Goal: Information Seeking & Learning: Compare options

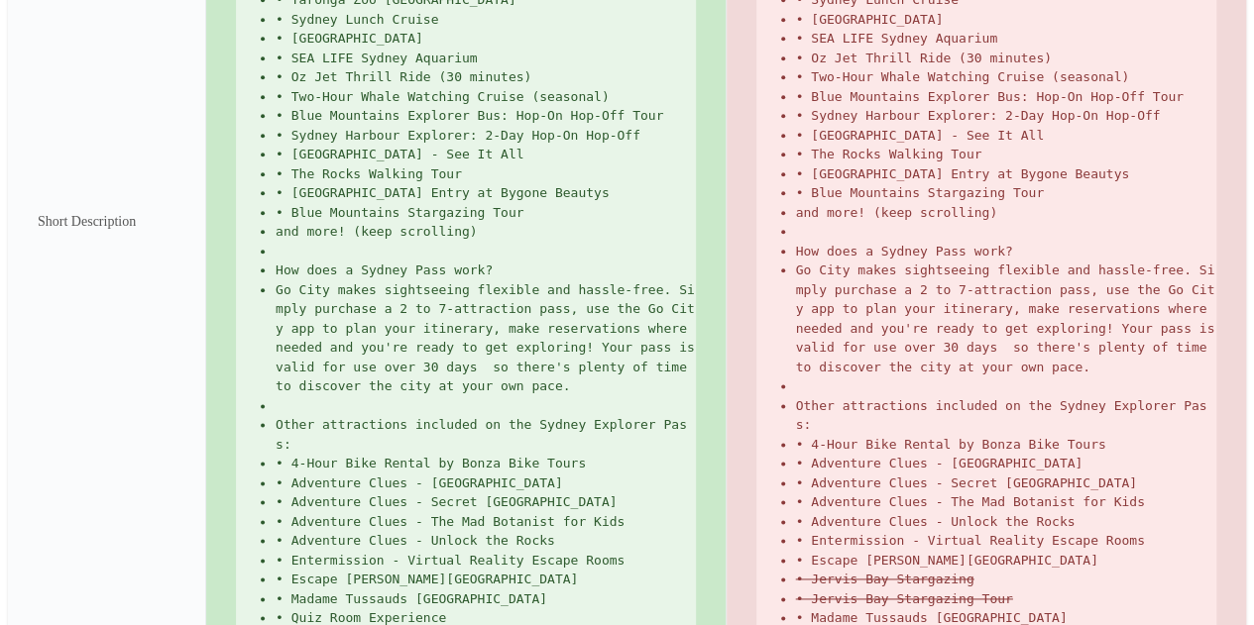
scroll to position [1189, 0]
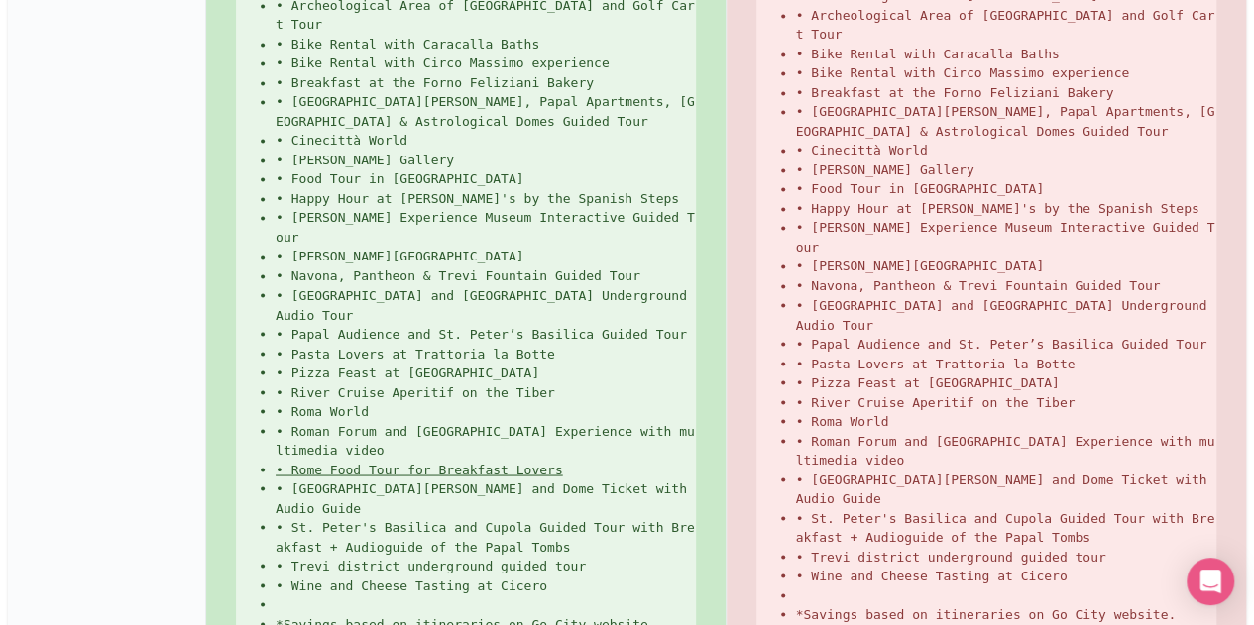
scroll to position [1586, 0]
click at [543, 460] on ins "• Rome Food Tour for Breakfast Lovers" at bounding box center [419, 467] width 287 height 15
copy ul "• Rome Food Tour for Breakfast Lovers"
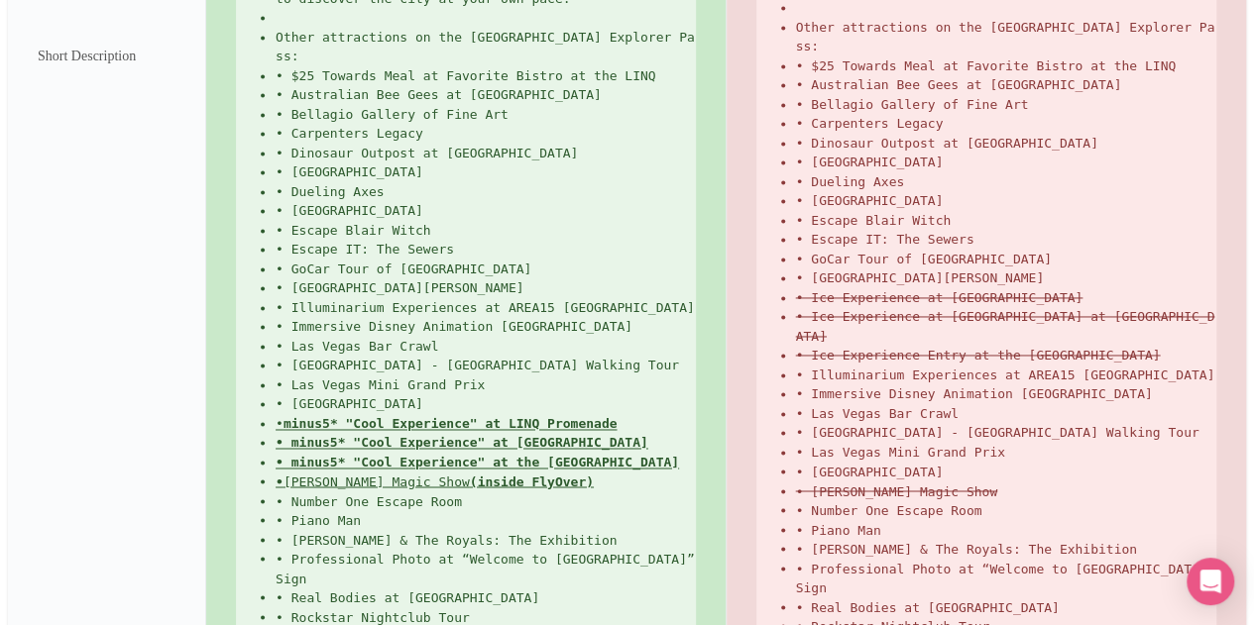
scroll to position [1374, 0]
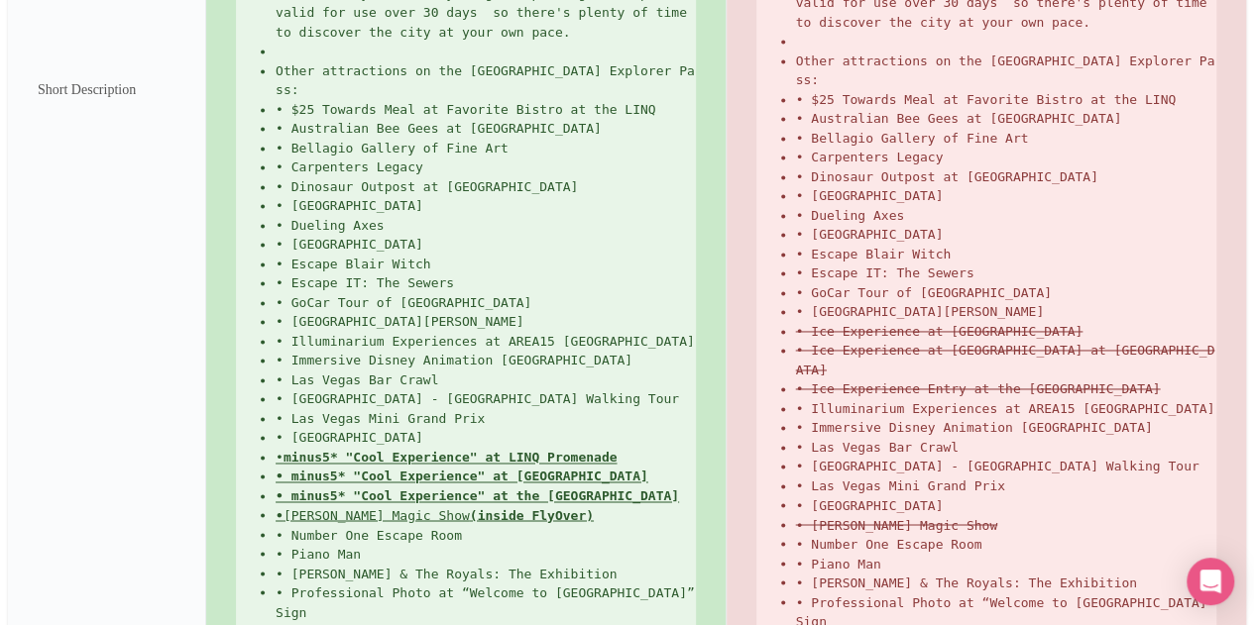
click at [292, 450] on ins "• minus5* "Cool Experience" at LINQ Promenade" at bounding box center [446, 457] width 341 height 15
drag, startPoint x: 281, startPoint y: 269, endPoint x: 629, endPoint y: 354, distance: 359.2
click at [629, 354] on ul "Save up to 50%* on top Las Vegas attractions with a Go City Explorer Pass. Choo…" at bounding box center [466, 90] width 460 height 1527
copy ul "• minus5* "Cool Experience" at LINQ Promenade • minus5* "Cool Experience" at Ma…"
click at [634, 564] on li "• Princess Diana & The Royals: The Exhibition" at bounding box center [486, 574] width 420 height 20
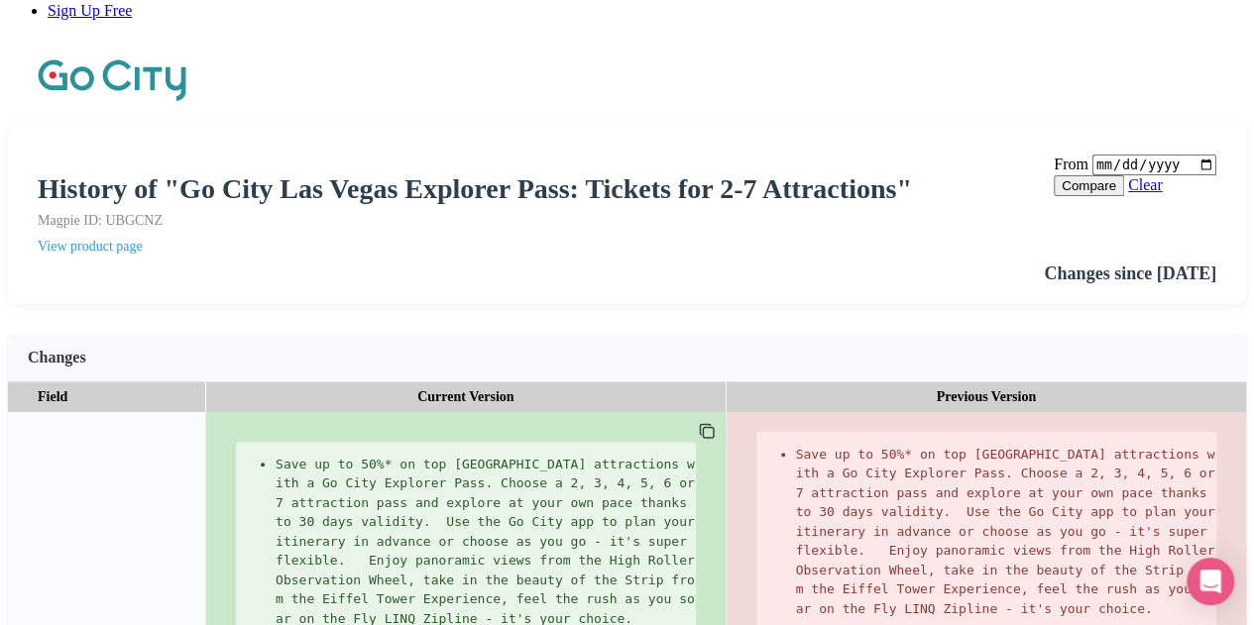
scroll to position [184, 0]
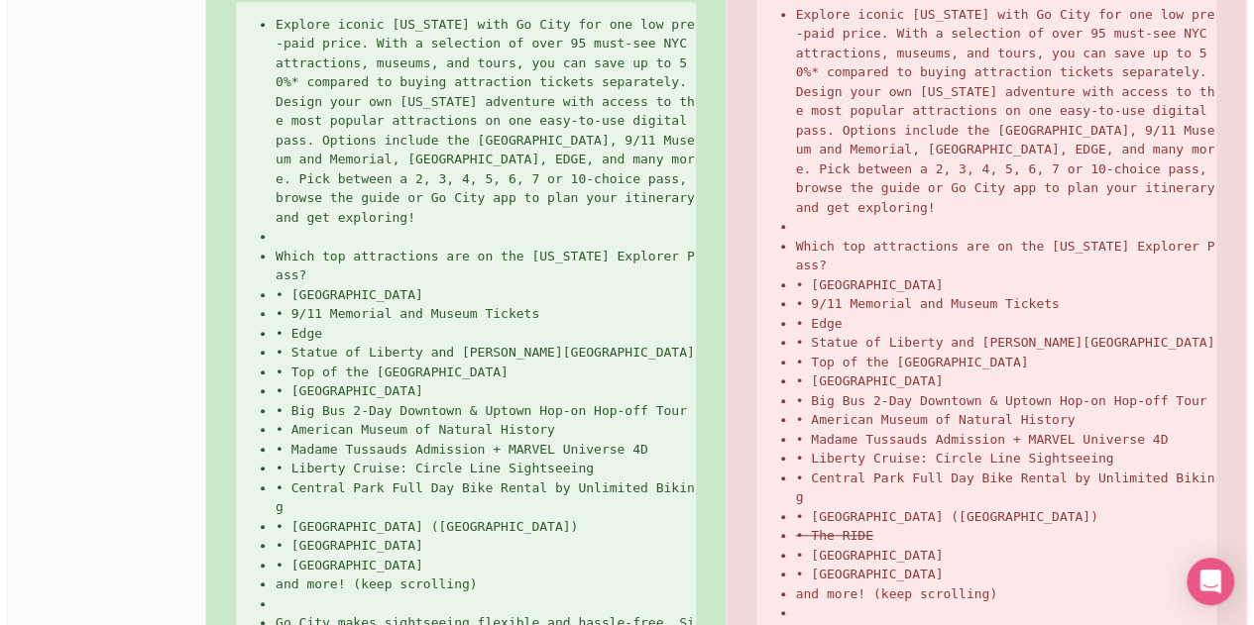
scroll to position [694, 0]
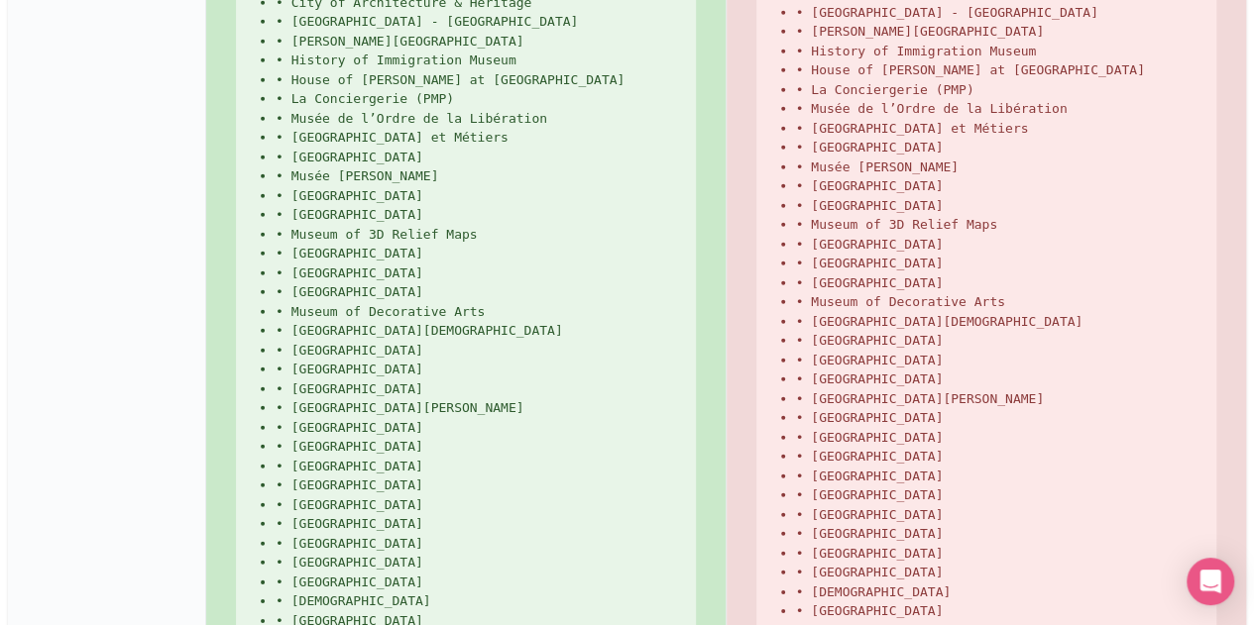
scroll to position [2838, 0]
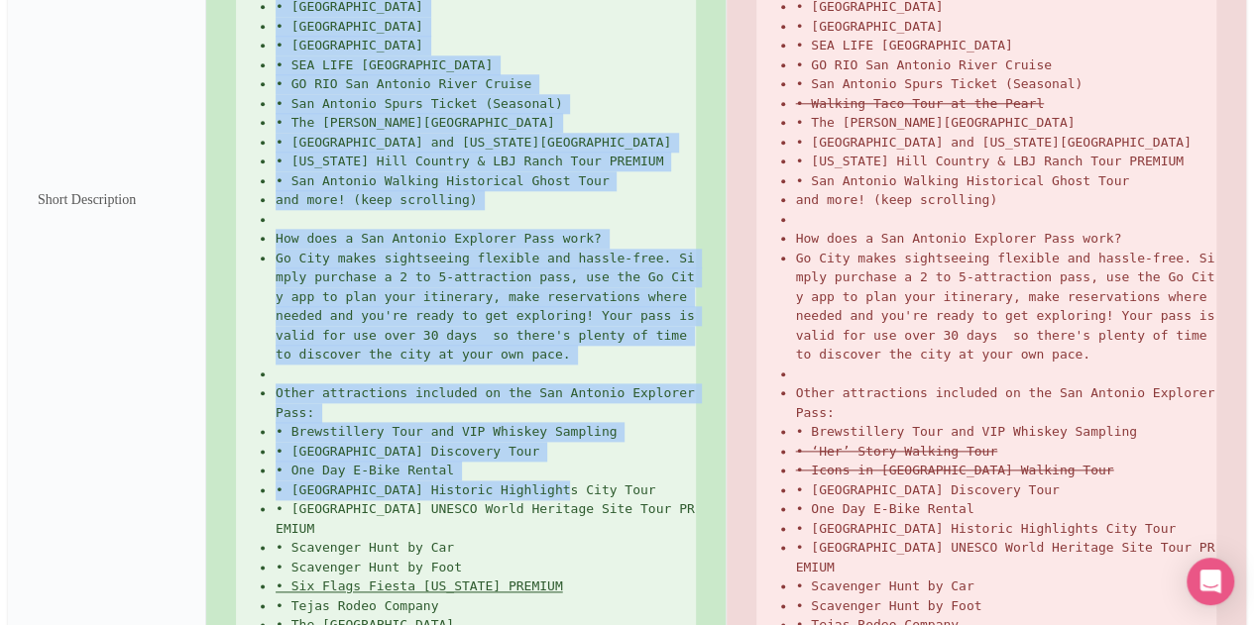
scroll to position [1074, 0]
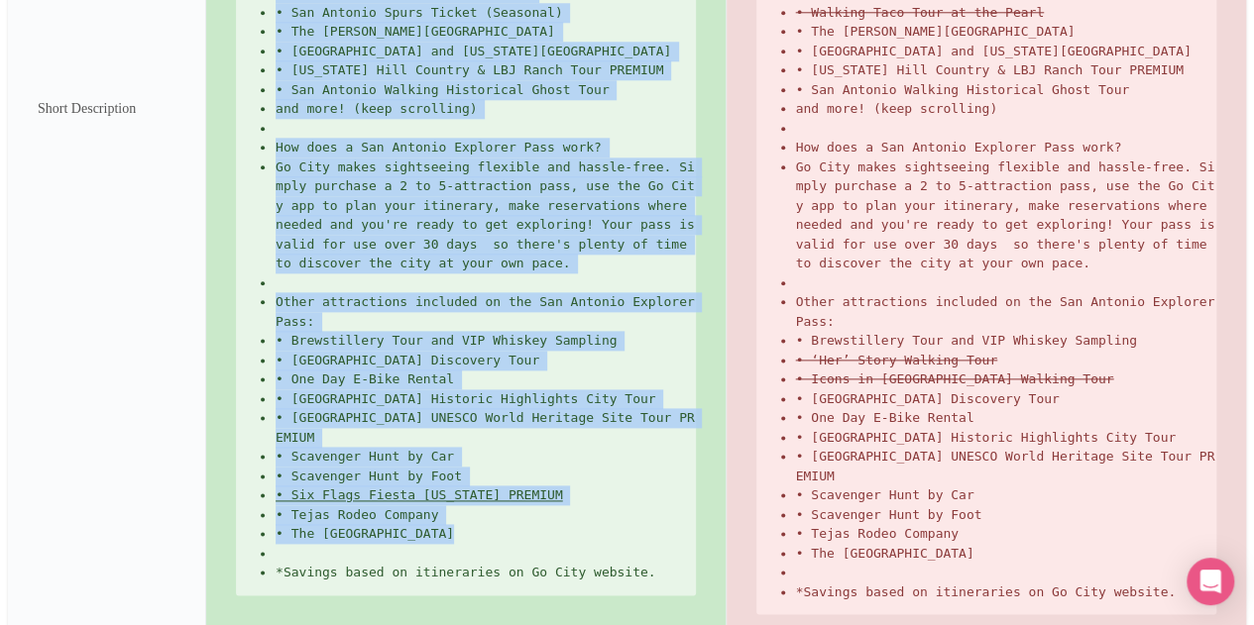
drag, startPoint x: 284, startPoint y: 230, endPoint x: 661, endPoint y: 467, distance: 444.9
click at [660, 467] on ul "Save up to 50%* on admission to your choice of 2, 3, 4, or 5 top San Antonio at…" at bounding box center [466, 109] width 460 height 948
copy ul "Save up to 50%* on admission to your choice of 2, 3, 4, or 5 top San Antonio at…"
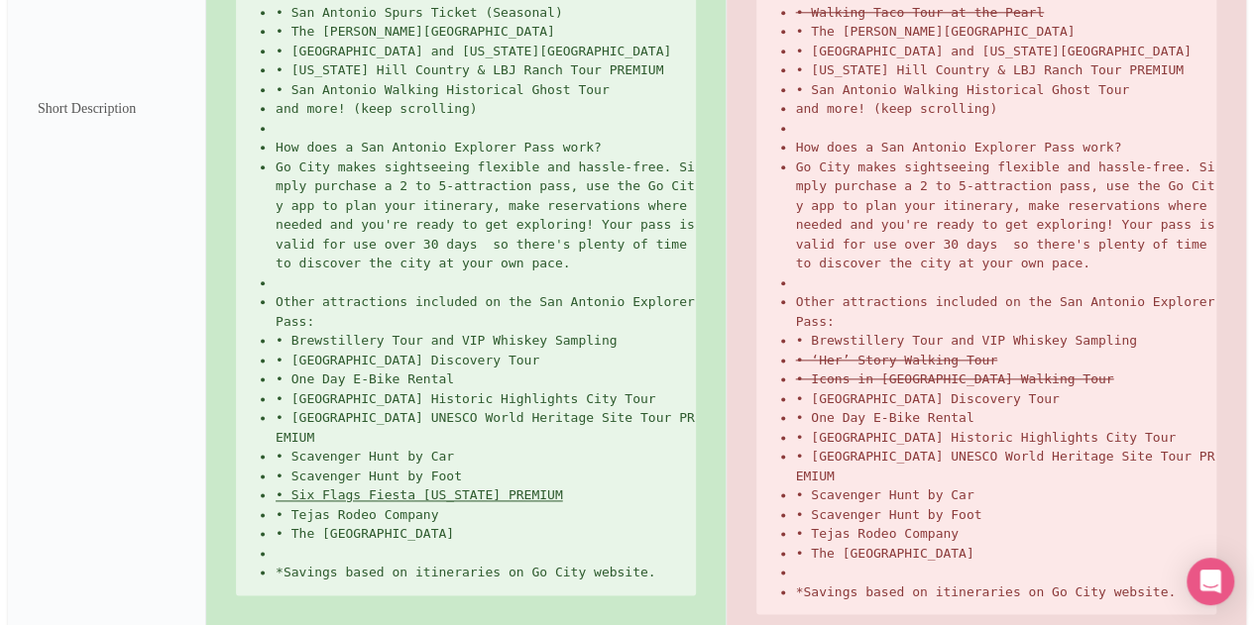
click at [486, 565] on span "*Savings based on itineraries on Go City website." at bounding box center [466, 572] width 381 height 15
copy div "*Savings based on itineraries on Go City website."
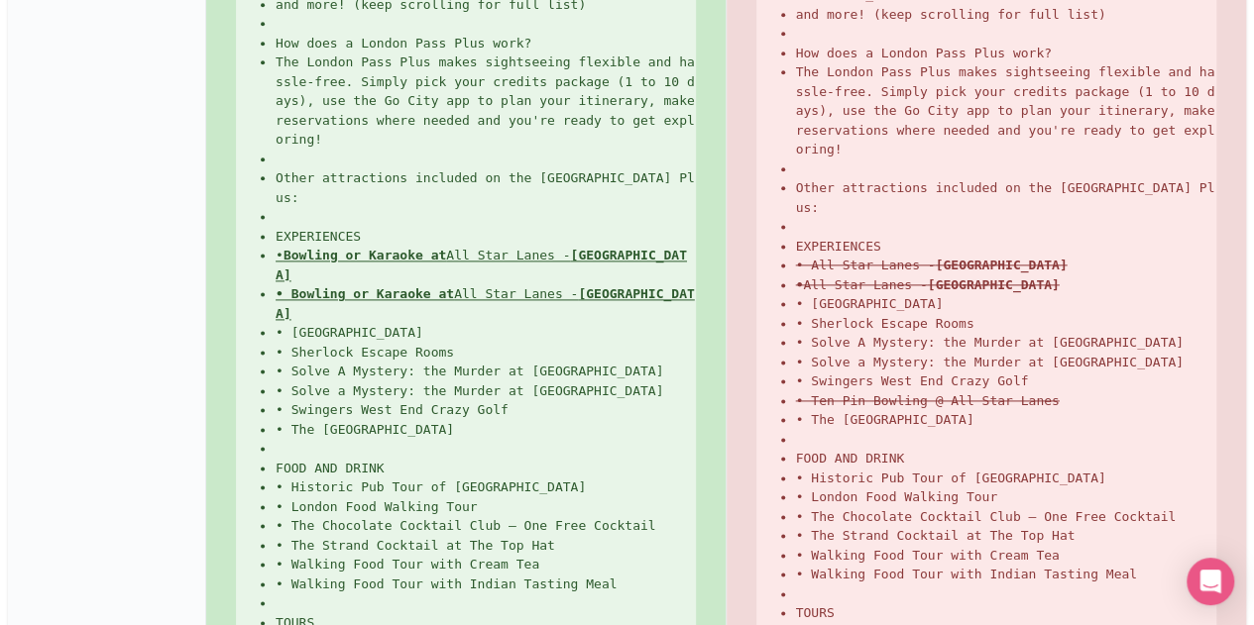
scroll to position [1289, 0]
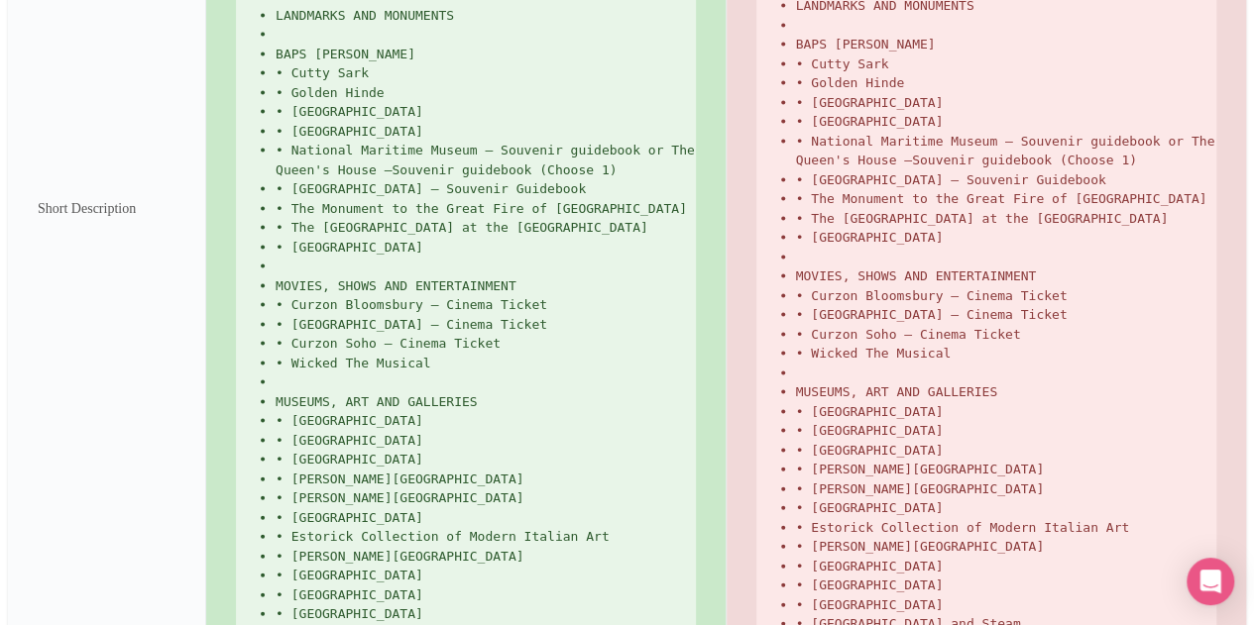
scroll to position [2379, 0]
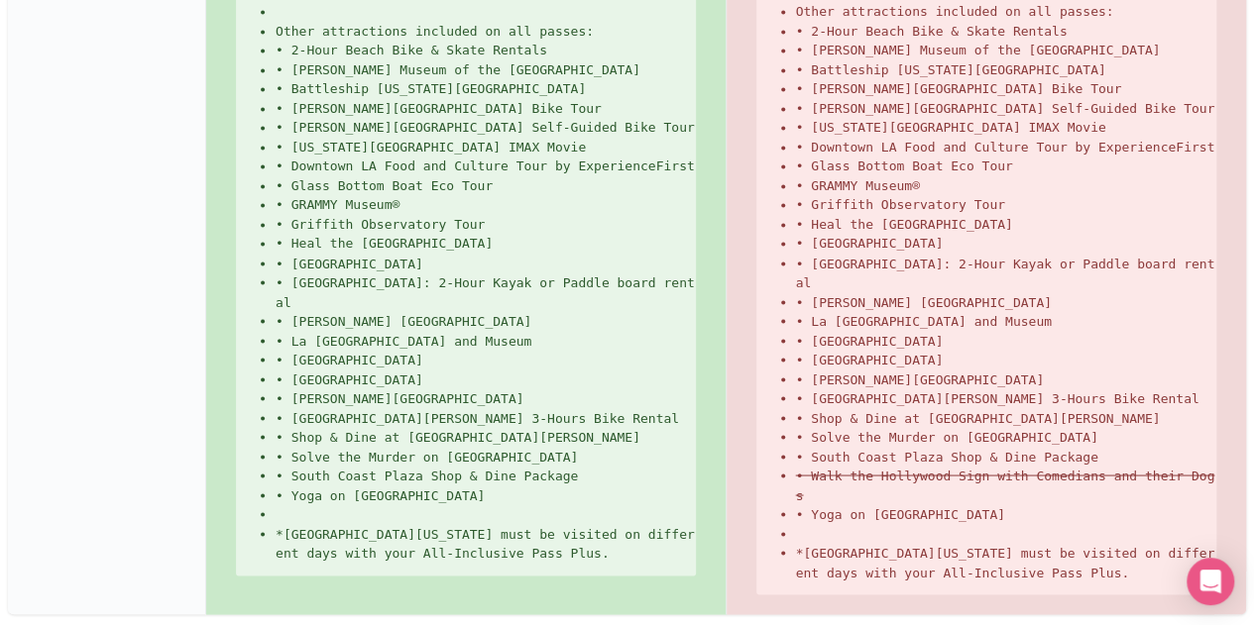
scroll to position [1646, 0]
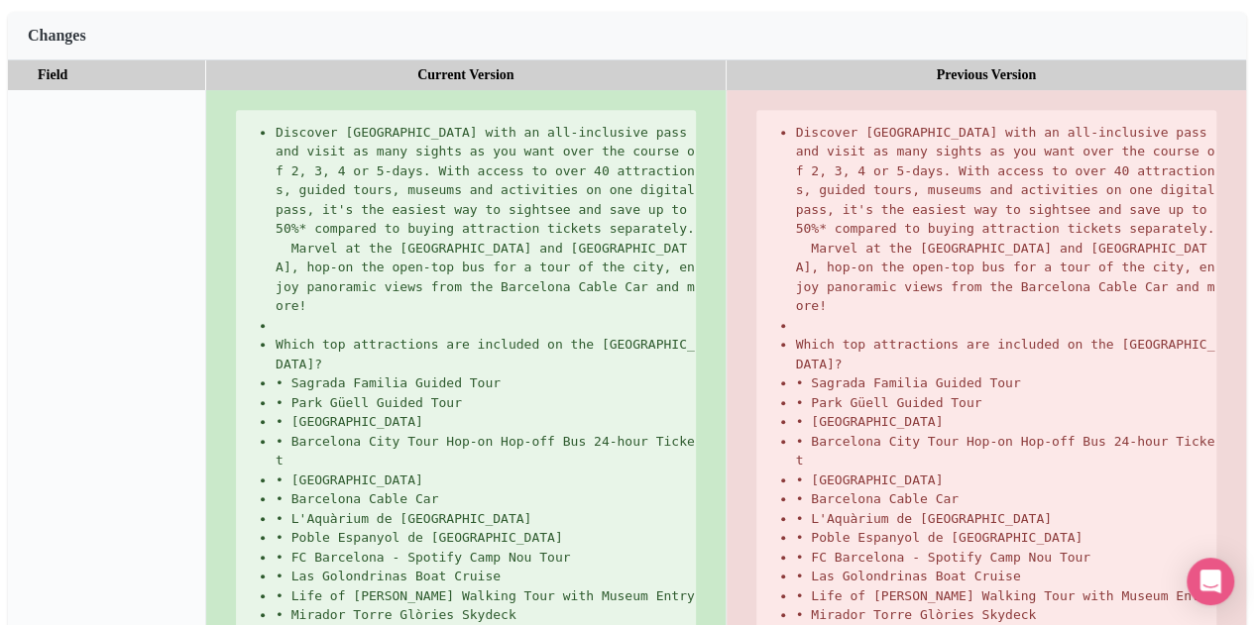
scroll to position [694, 0]
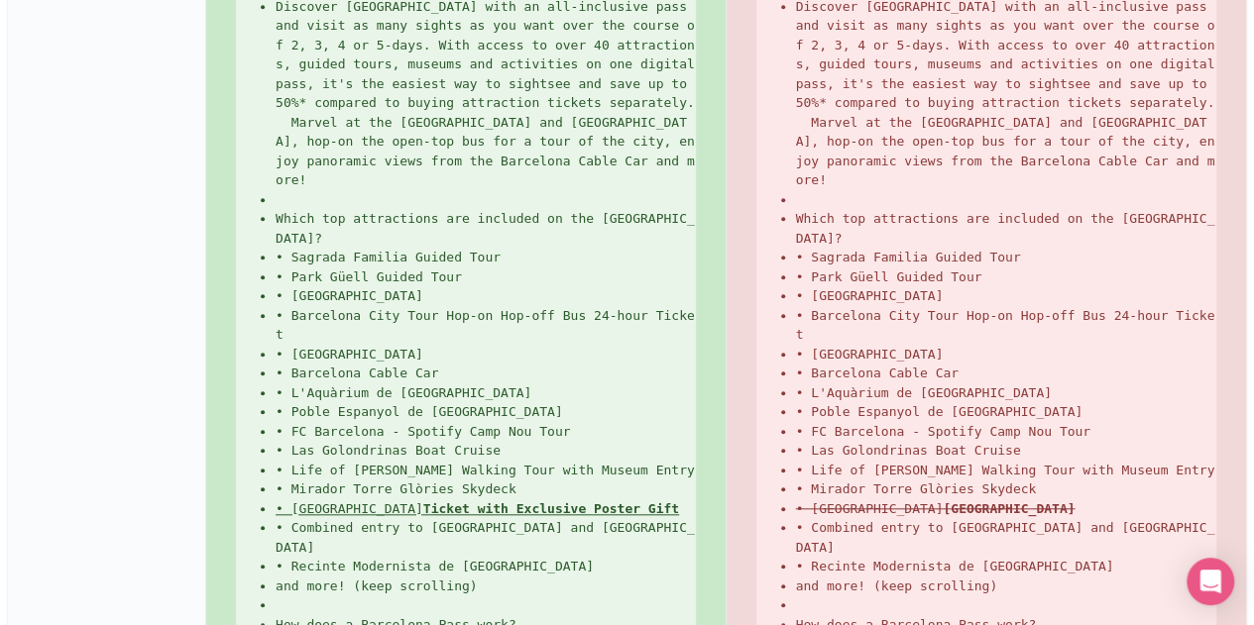
click at [440, 502] on strong "Ticket with Exclusive Poster Gift" at bounding box center [551, 509] width 256 height 15
copy ul "• Moco Museum Ticket with Exclusive Poster Gift"
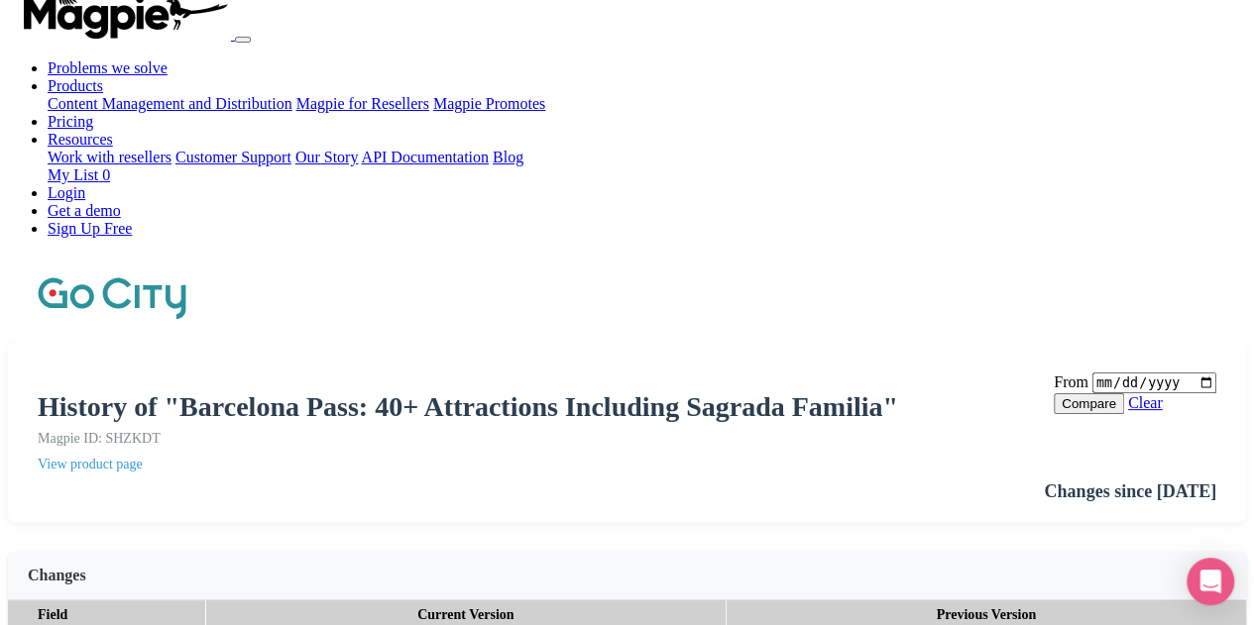
scroll to position [0, 0]
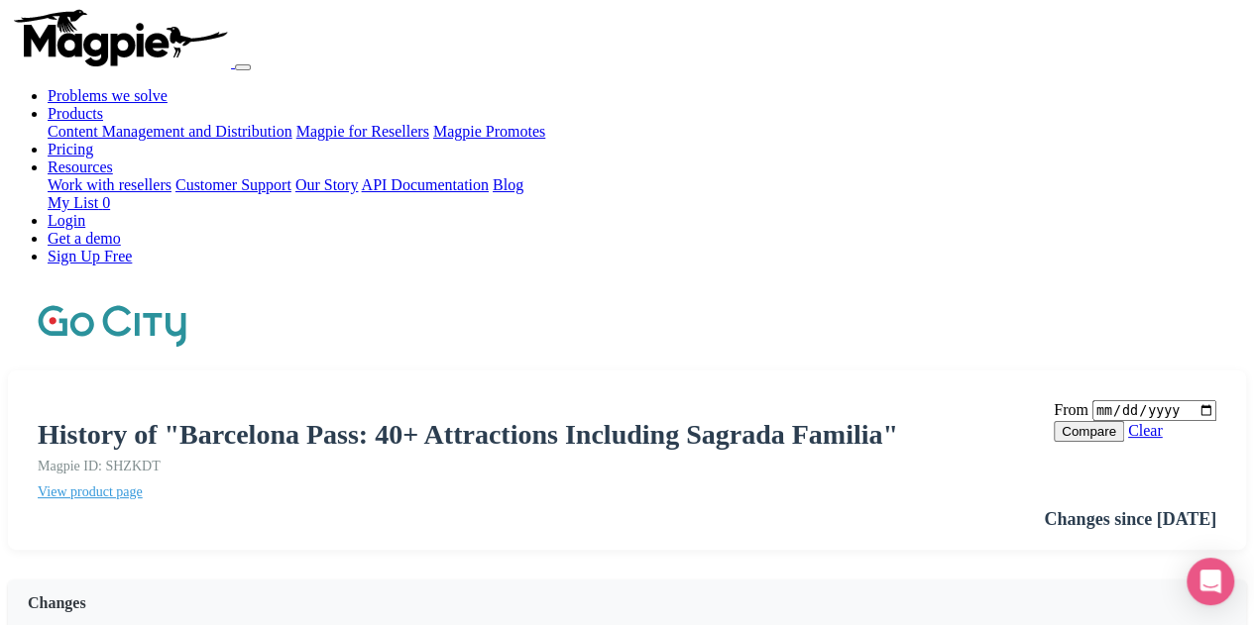
click at [165, 485] on link "View product page" at bounding box center [546, 493] width 1016 height 16
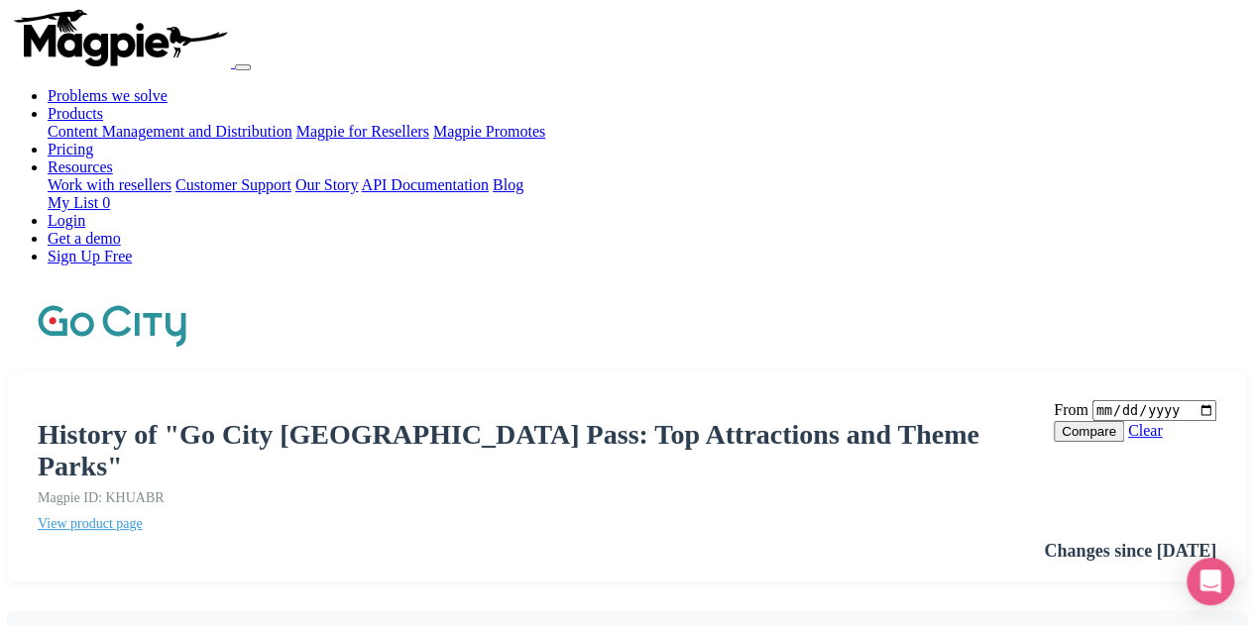
click at [190, 516] on link "View product page" at bounding box center [546, 524] width 1016 height 16
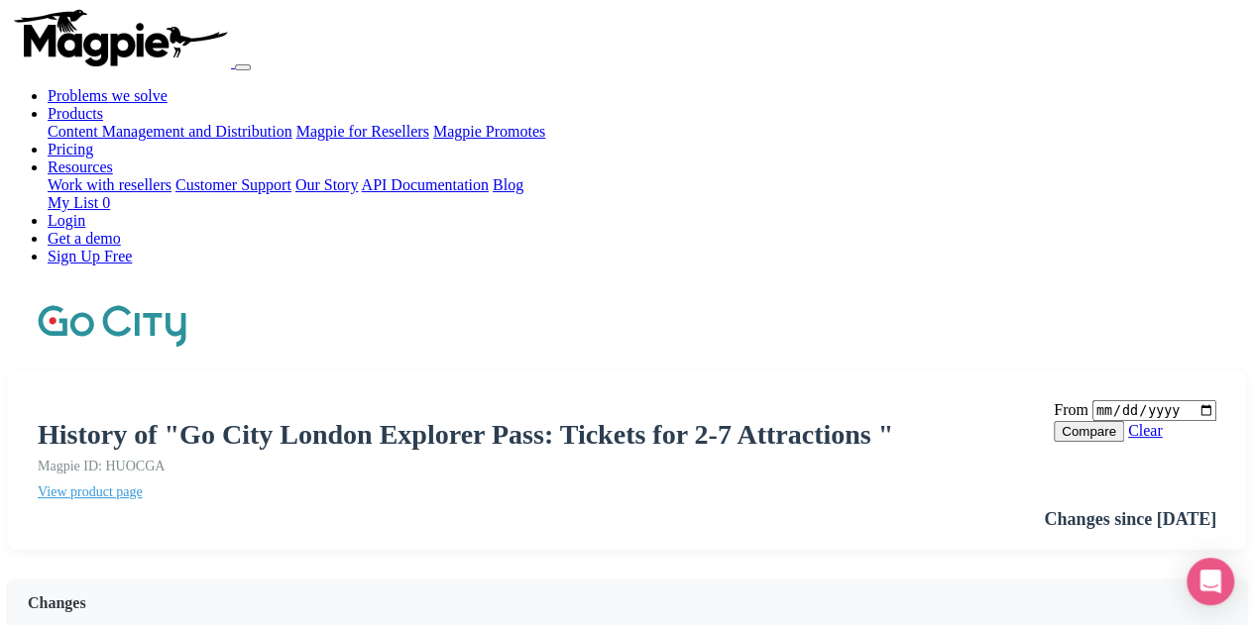
click at [125, 485] on link "View product page" at bounding box center [546, 493] width 1016 height 16
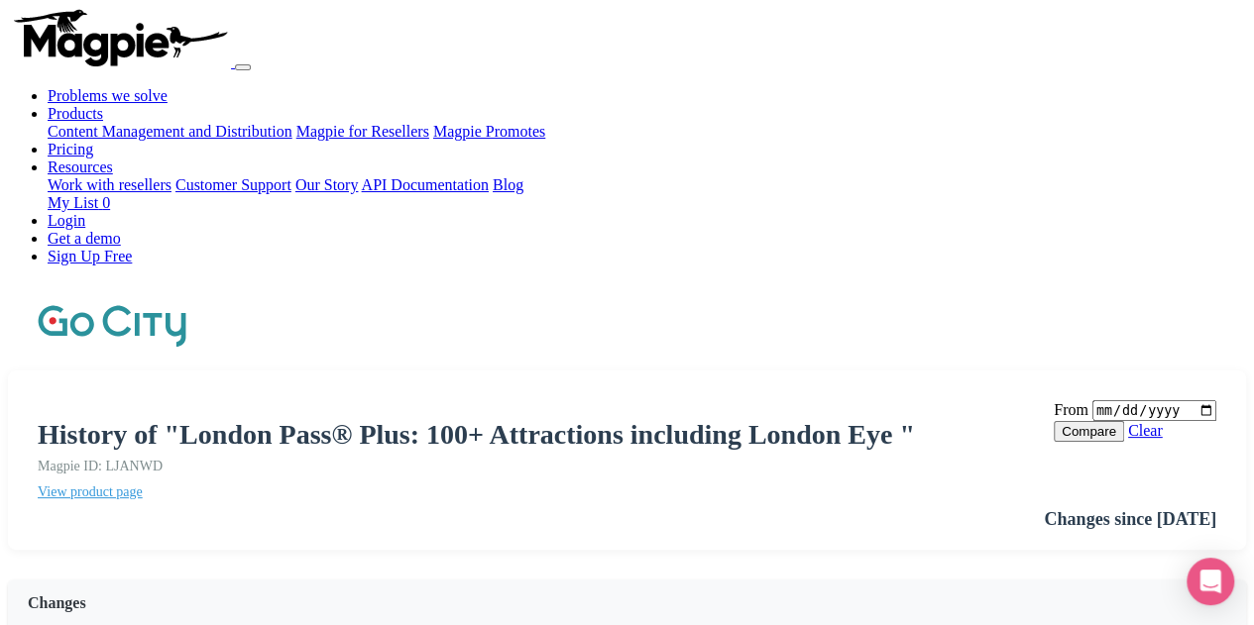
click at [197, 485] on link "View product page" at bounding box center [546, 493] width 1016 height 16
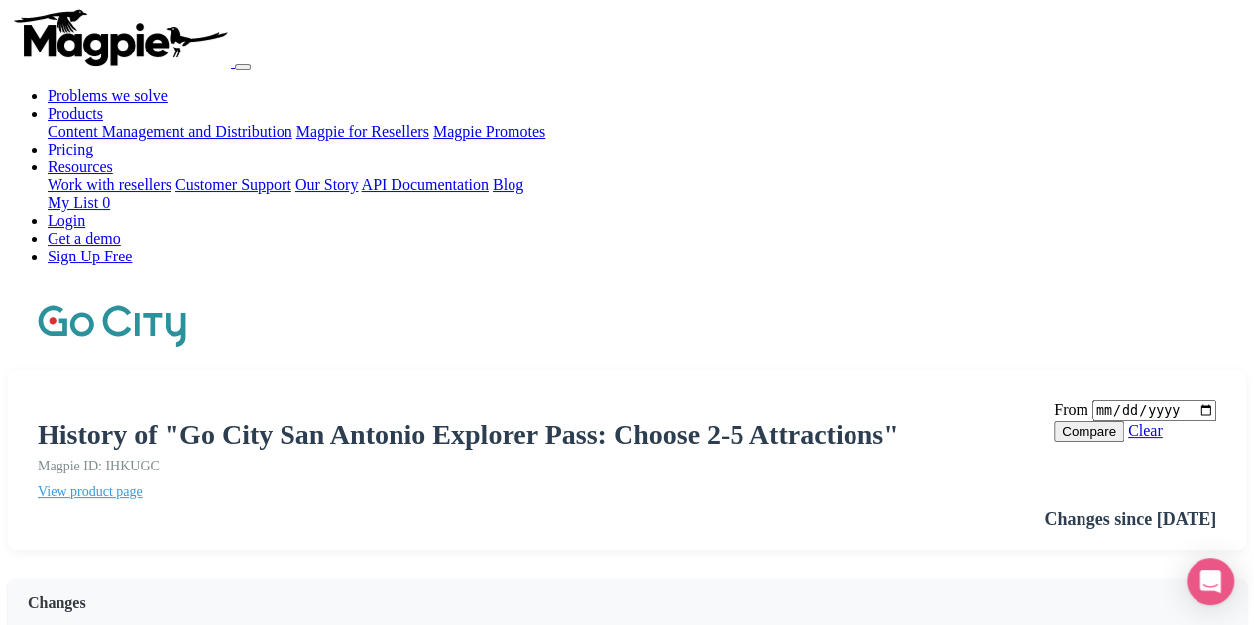
click at [191, 485] on link "View product page" at bounding box center [546, 493] width 1016 height 16
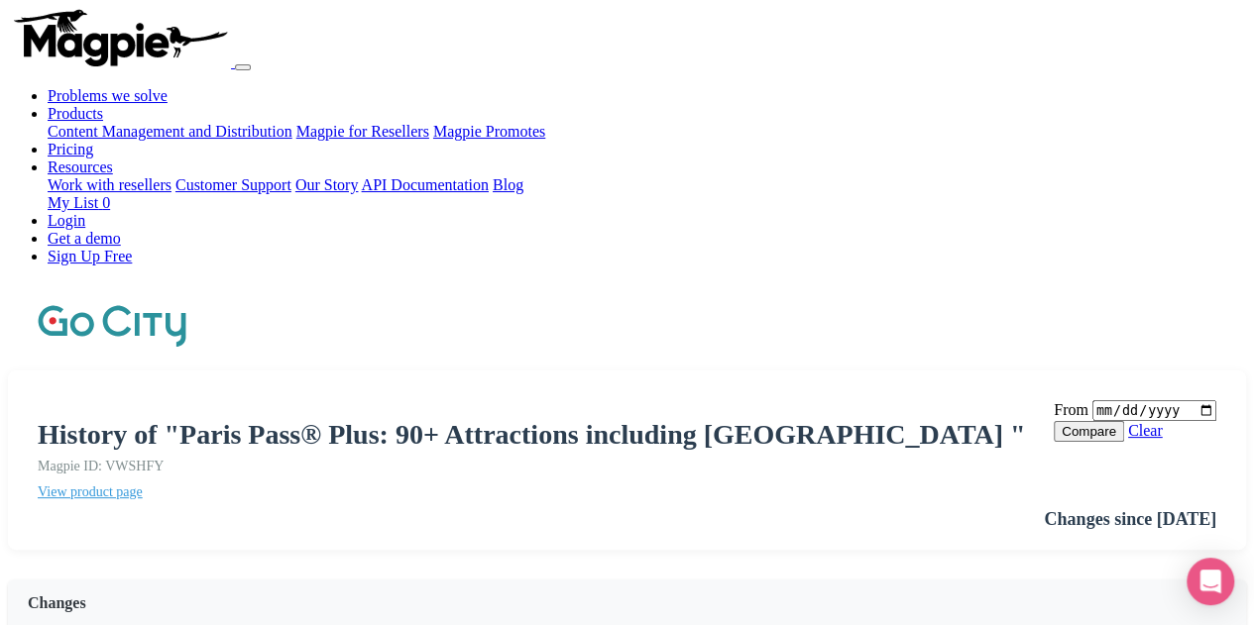
click at [176, 371] on div "History of "Paris Pass® Plus: 90+ Attractions including Louvre " Magpie ID: VWS…" at bounding box center [627, 460] width 1238 height 179
click at [176, 485] on link "View product page" at bounding box center [546, 493] width 1016 height 16
